Goal: Complete application form: Complete application form

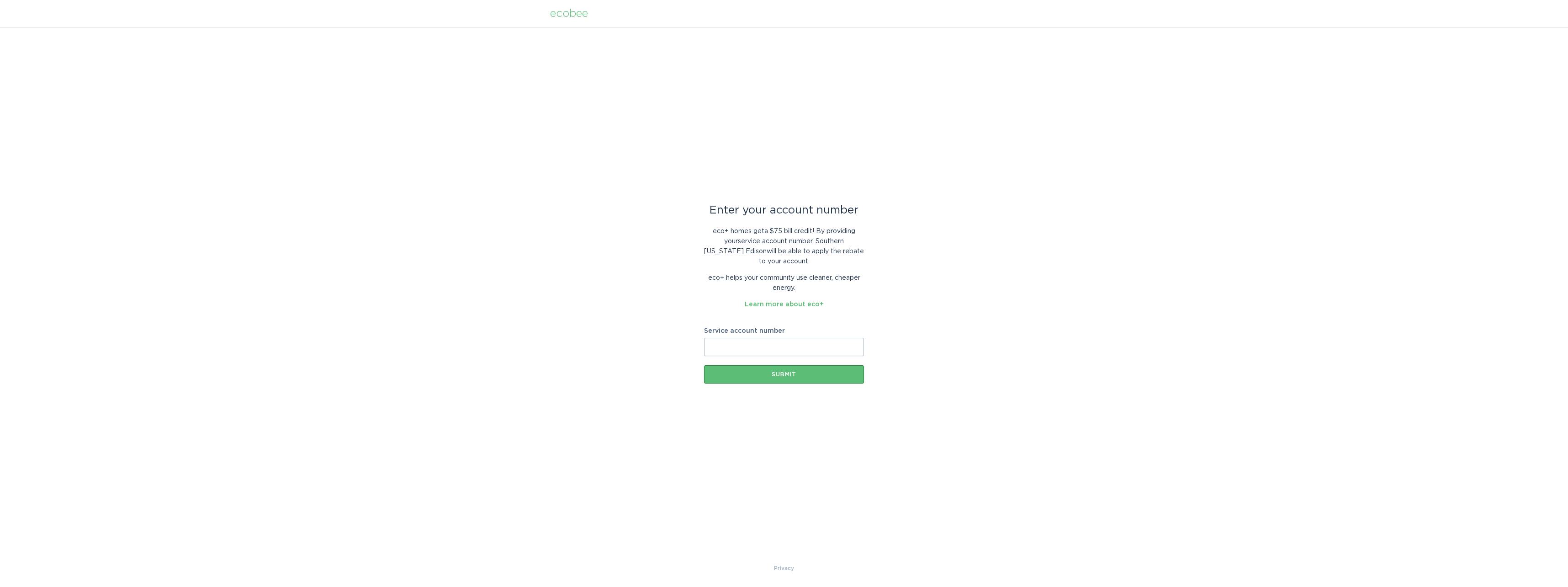
drag, startPoint x: 741, startPoint y: 350, endPoint x: 744, endPoint y: 345, distance: 5.8
click at [741, 350] on input "Service account number" at bounding box center [784, 347] width 160 height 18
click at [719, 346] on input "Service account number" at bounding box center [784, 347] width 160 height 18
click at [726, 346] on input "Service account number" at bounding box center [784, 347] width 160 height 18
type input "8000136481"
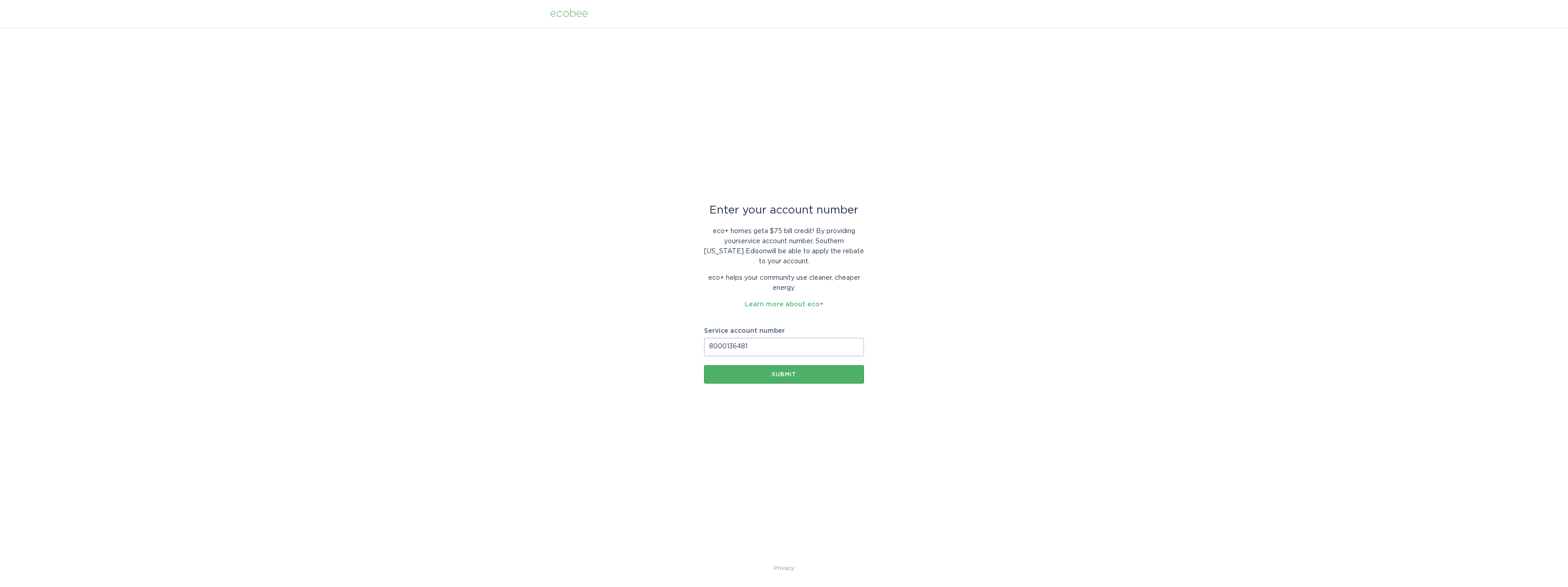
click at [741, 373] on div "Submit" at bounding box center [784, 374] width 151 height 5
click at [717, 347] on input "Service account number" at bounding box center [784, 347] width 160 height 18
type input "8000136481"
click at [767, 378] on button "Submit" at bounding box center [784, 374] width 160 height 18
click at [738, 346] on input "Service account number" at bounding box center [784, 347] width 160 height 18
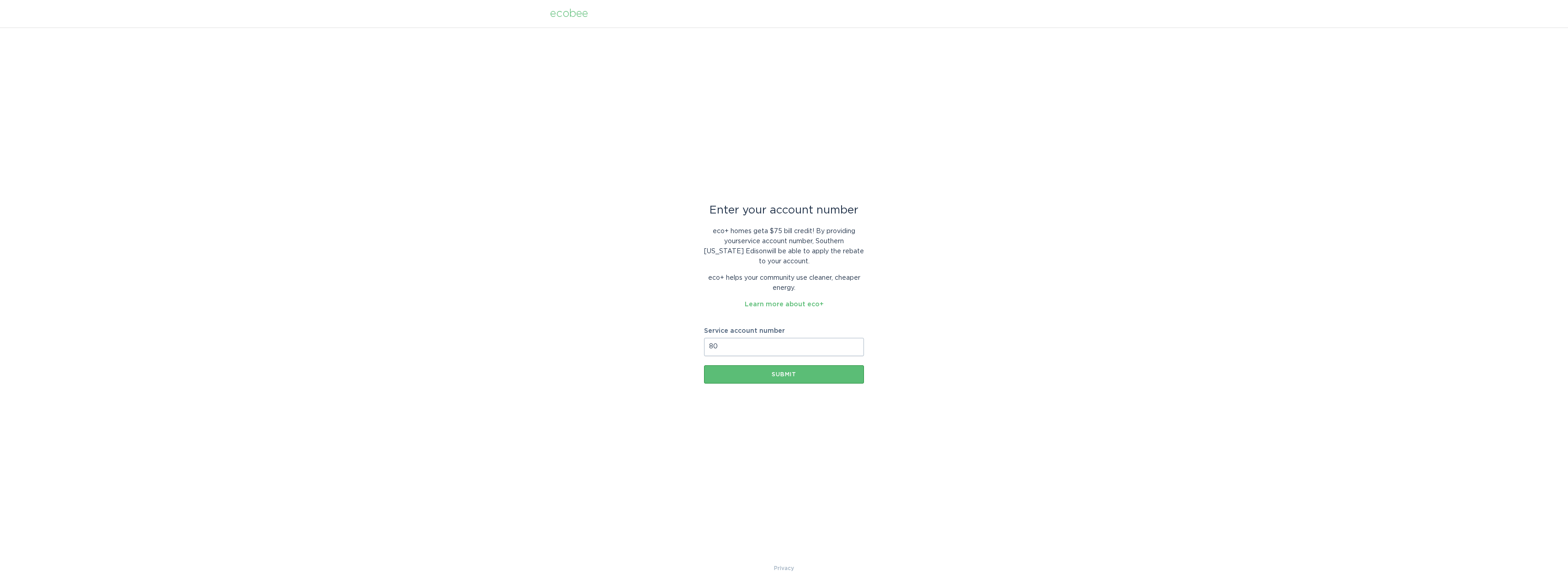
type input "8000136481"
click at [780, 377] on div "Submit" at bounding box center [784, 374] width 151 height 5
